Goal: Check status: Check status

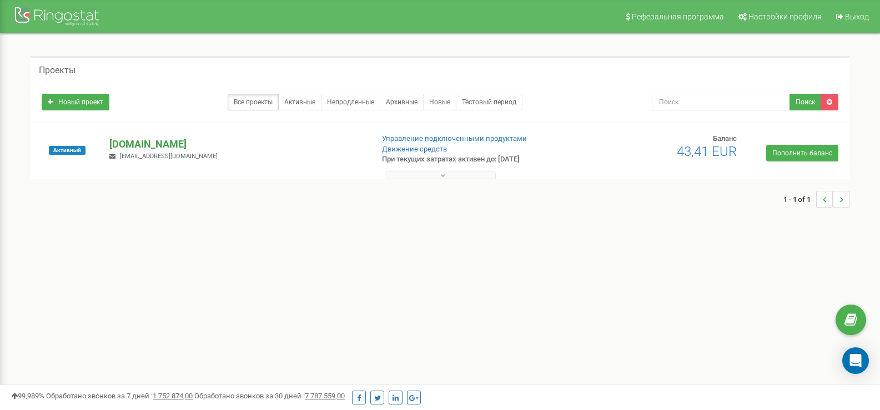
click at [146, 145] on p "[DOMAIN_NAME]" at bounding box center [236, 144] width 254 height 14
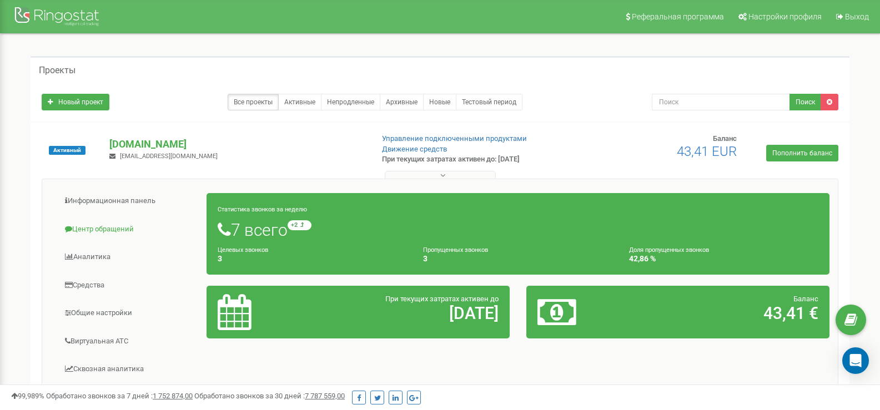
drag, startPoint x: 129, startPoint y: 215, endPoint x: 129, endPoint y: 233, distance: 17.8
click at [129, 225] on ul "Информационная панель Центр обращений Аналитика Средства" at bounding box center [129, 356] width 156 height 337
click at [129, 233] on link "Центр обращений" at bounding box center [129, 229] width 157 height 27
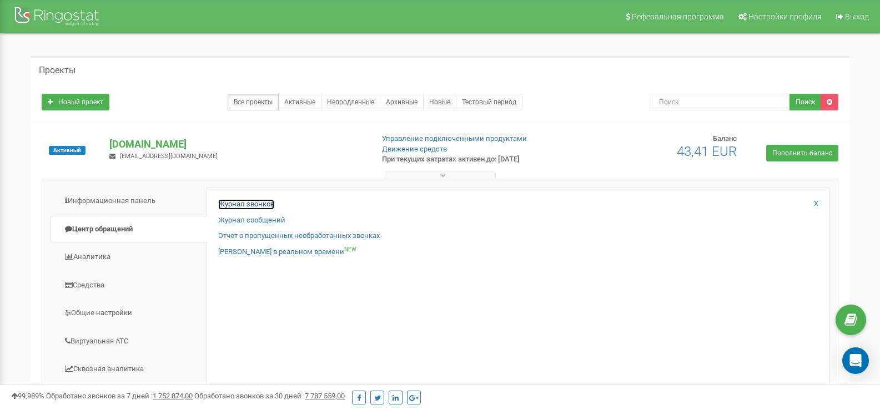
click at [270, 204] on link "Журнал звонков" at bounding box center [246, 204] width 56 height 11
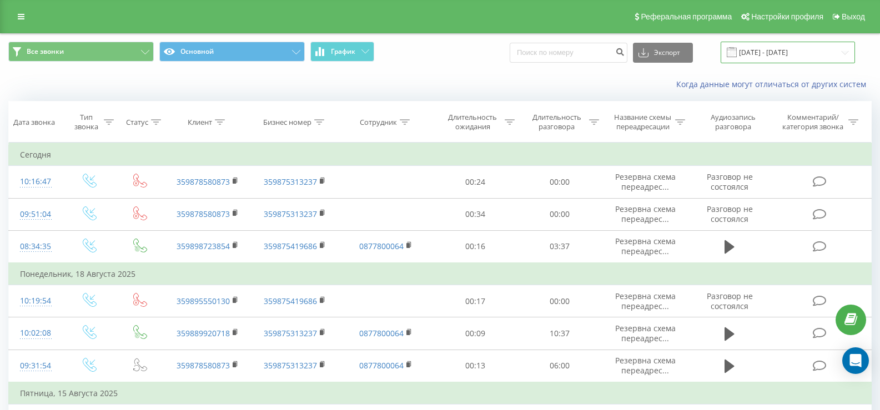
click at [756, 48] on input "[DATE] - [DATE]" at bounding box center [787, 53] width 134 height 22
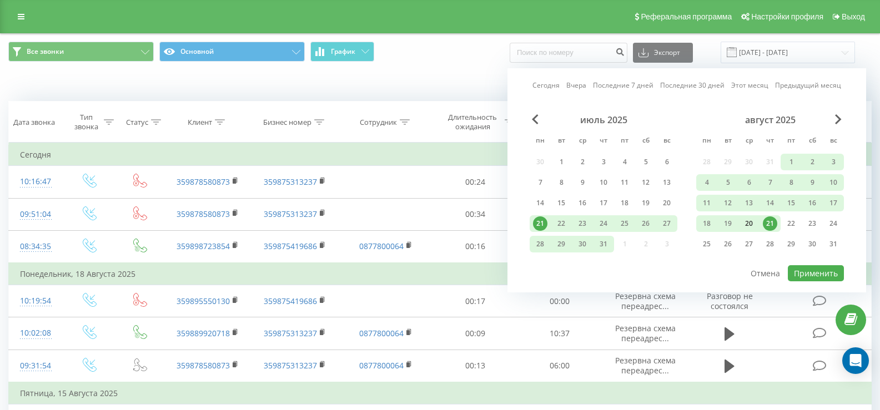
click at [749, 224] on div "20" at bounding box center [748, 223] width 14 height 14
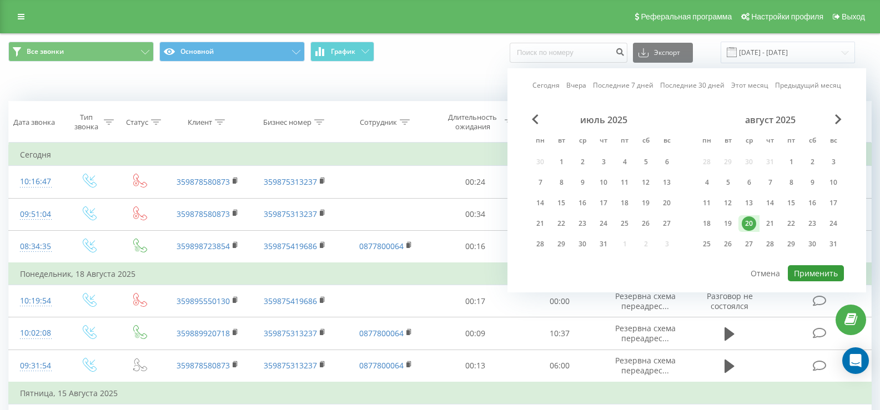
click at [815, 270] on button "Применить" at bounding box center [816, 273] width 56 height 16
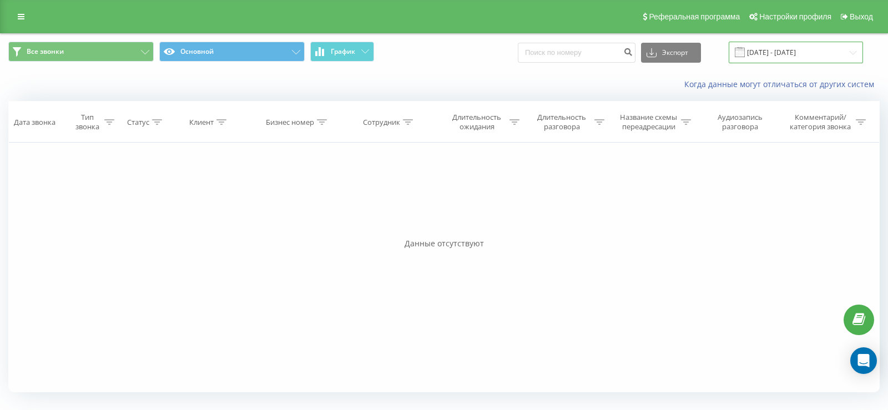
click at [781, 53] on input "[DATE] - [DATE]" at bounding box center [796, 53] width 134 height 22
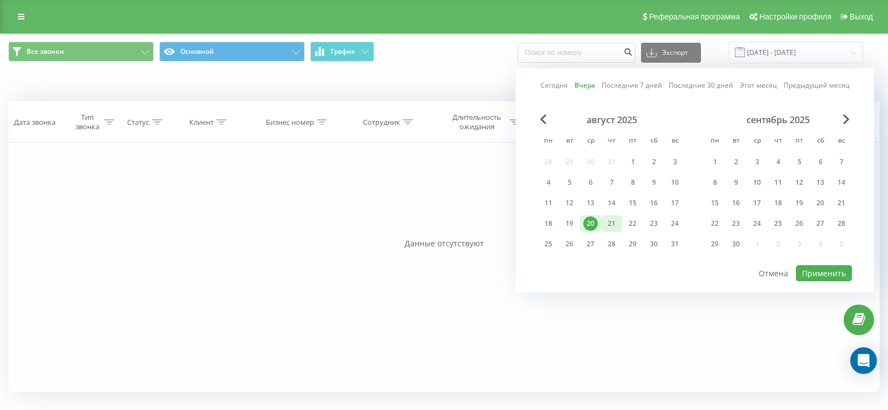
click at [607, 221] on div "21" at bounding box center [611, 223] width 14 height 14
click at [809, 270] on button "Применить" at bounding box center [824, 273] width 56 height 16
type input "[DATE] - [DATE]"
